Goal: Navigation & Orientation: Find specific page/section

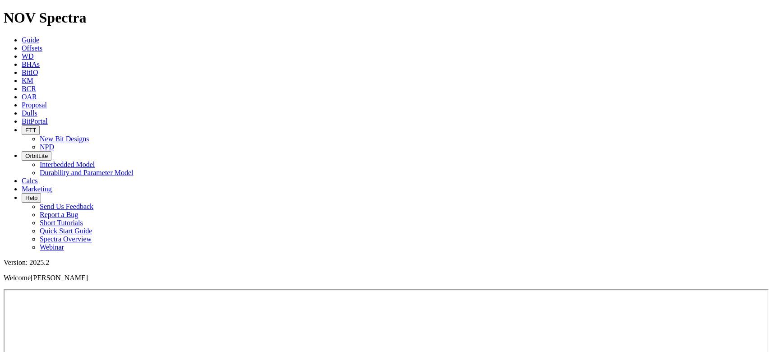
click at [22, 117] on icon at bounding box center [22, 121] width 0 height 8
click at [22, 36] on icon at bounding box center [22, 40] width 0 height 8
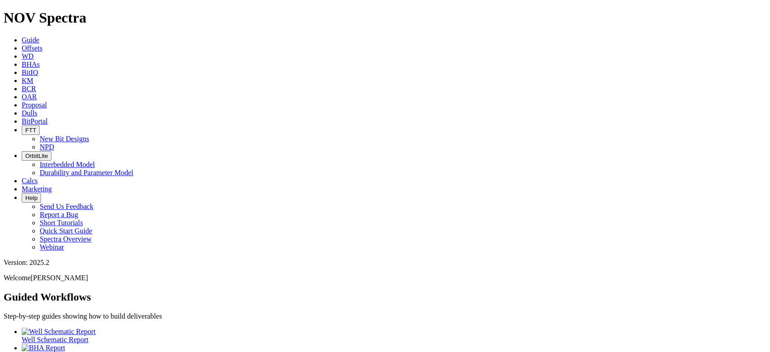
click at [48, 117] on span "BitPortal" at bounding box center [35, 121] width 26 height 8
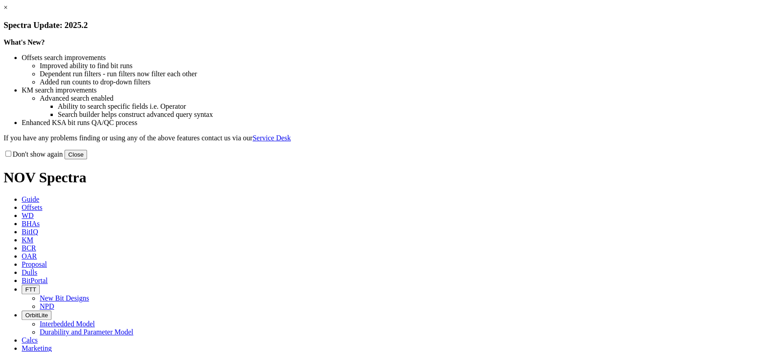
click at [87, 159] on button "Close" at bounding box center [75, 154] width 23 height 9
click at [8, 11] on link "×" at bounding box center [6, 8] width 4 height 8
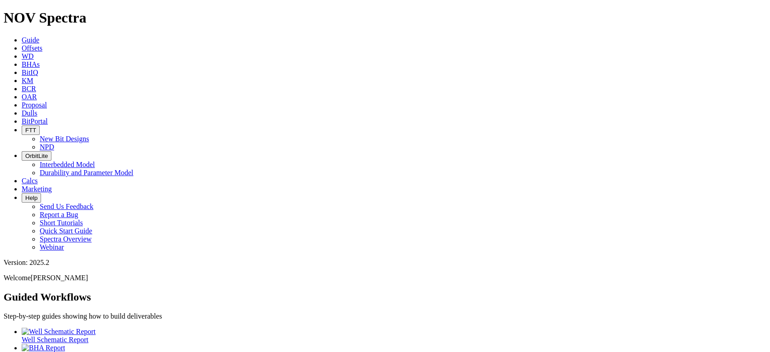
click at [22, 117] on icon at bounding box center [22, 121] width 0 height 8
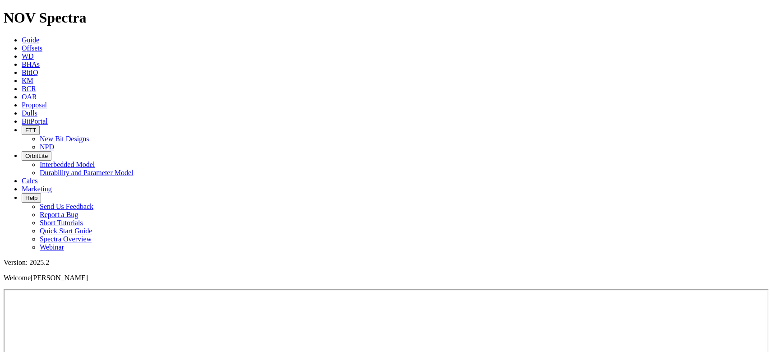
click at [22, 36] on icon at bounding box center [22, 40] width 0 height 8
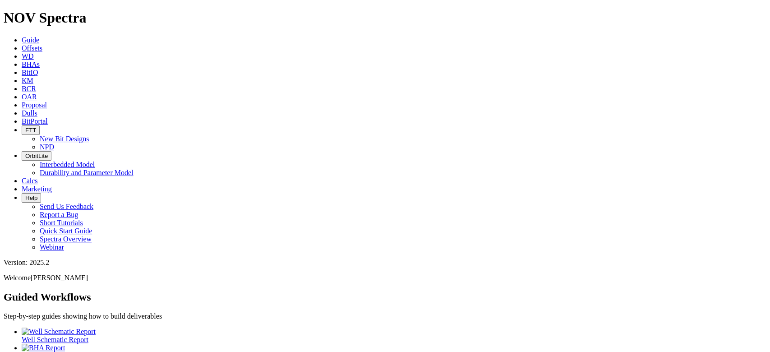
click at [48, 117] on link "BitPortal" at bounding box center [35, 121] width 26 height 8
